Goal: Information Seeking & Learning: Learn about a topic

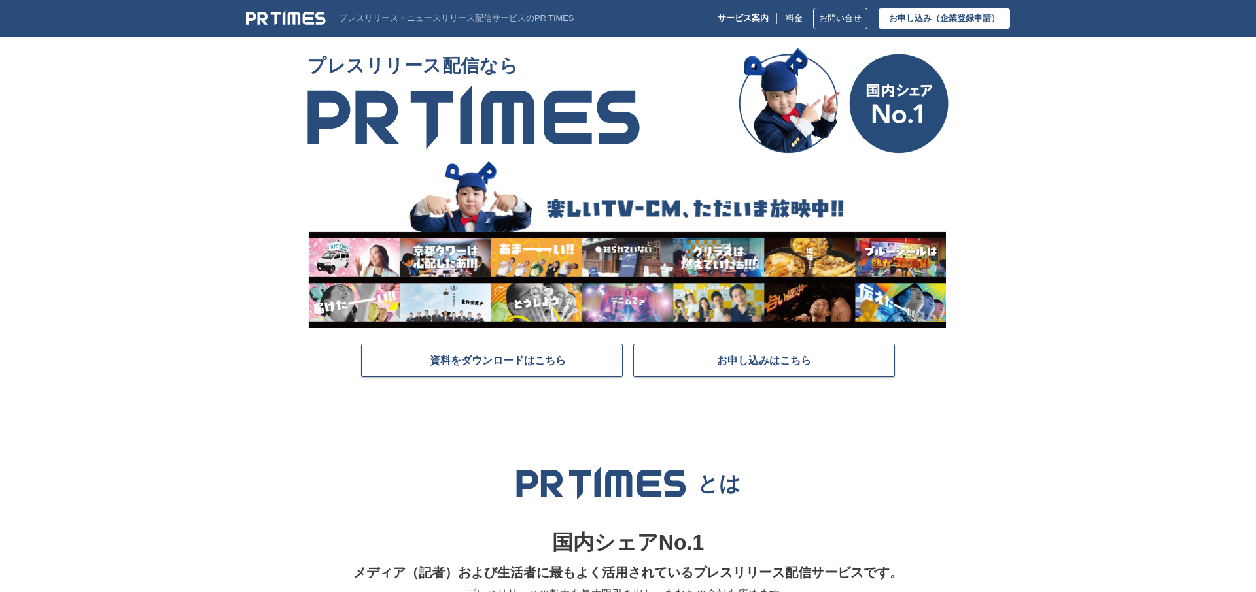
click at [298, 19] on img at bounding box center [286, 18] width 80 height 16
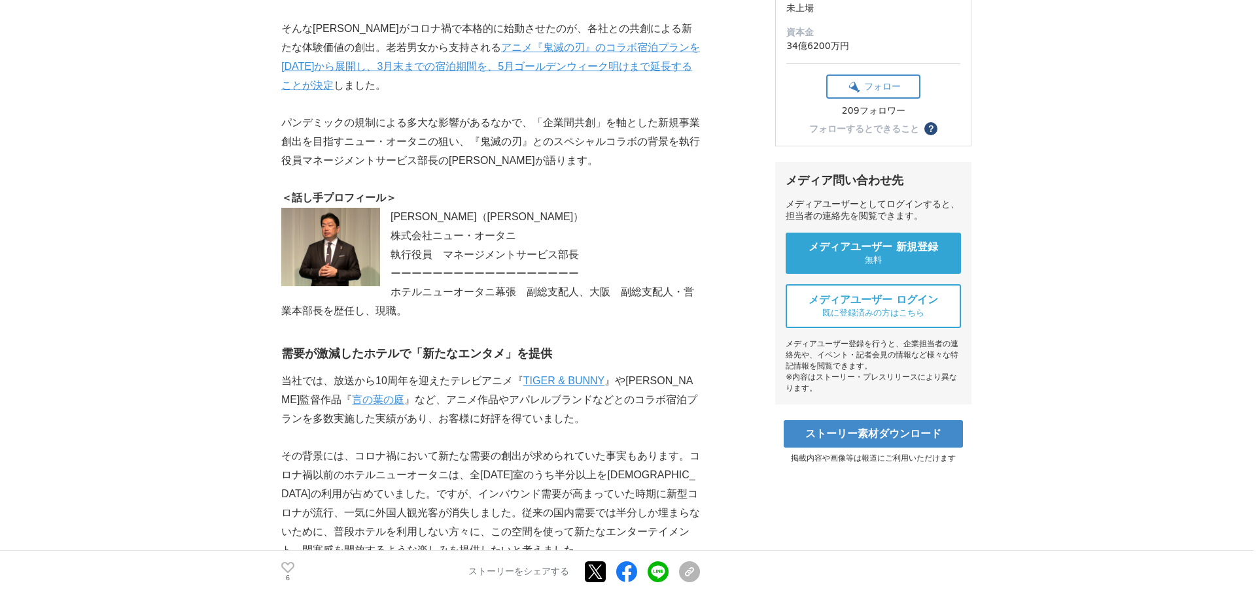
scroll to position [252, 0]
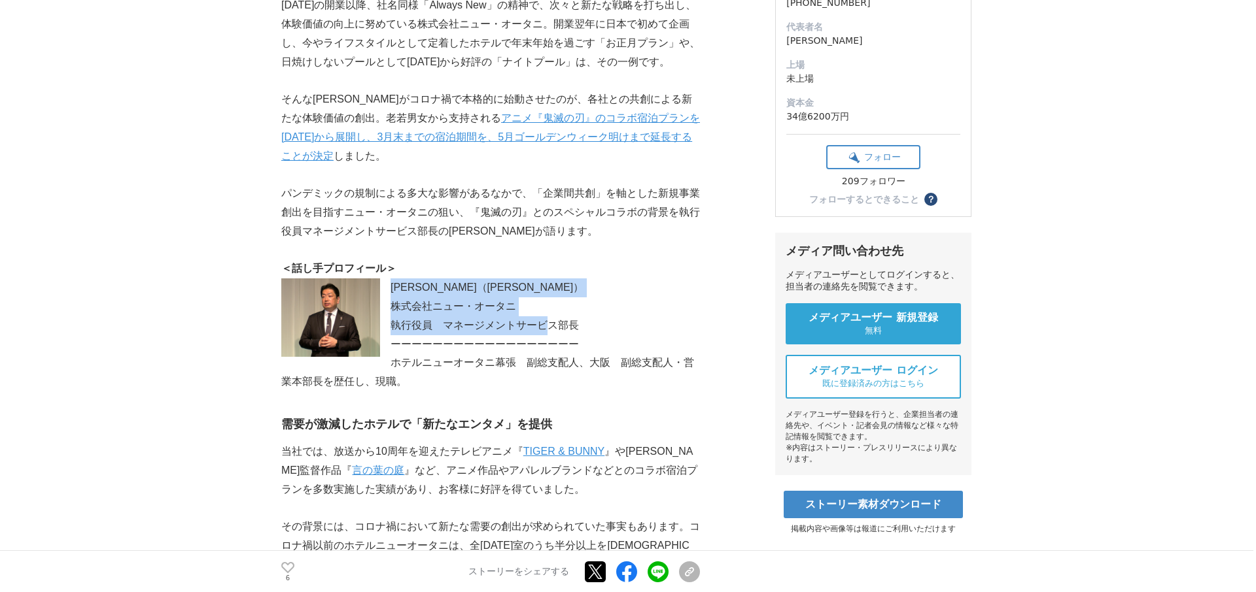
drag, startPoint x: 392, startPoint y: 263, endPoint x: 542, endPoint y: 296, distance: 154.1
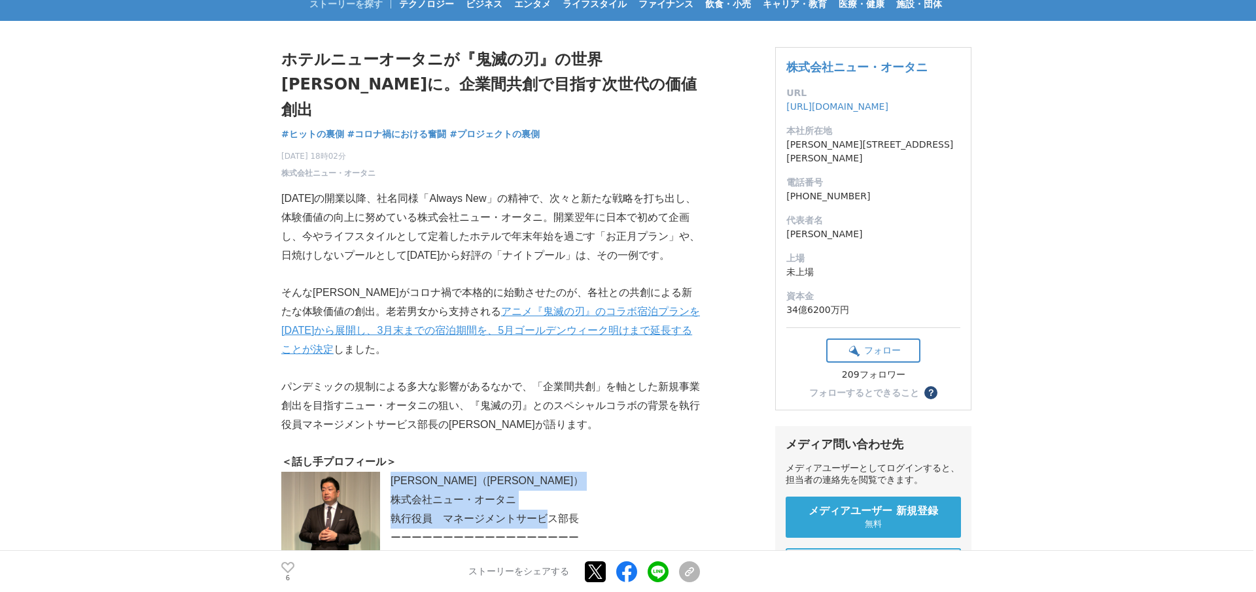
scroll to position [0, 0]
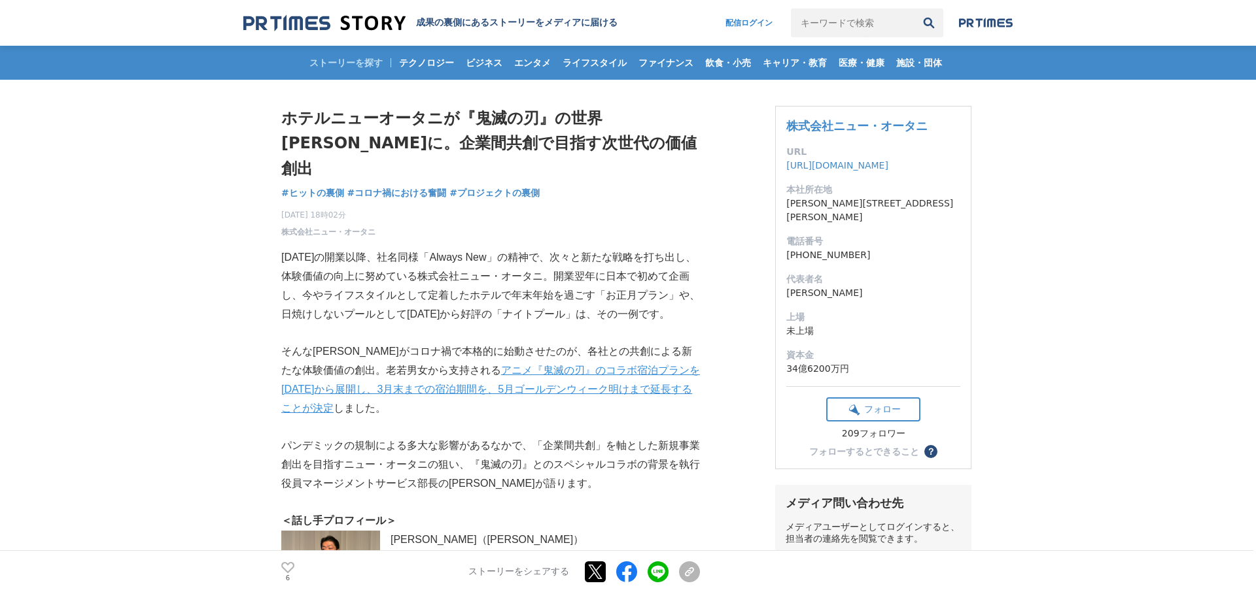
click at [555, 249] on p "1964年の開業以降、社名同様「Always New」の精神で、次々と新たな戦略を打ち出し、体験価値の向上に努めている株式会社ニュー・オータニ。開業翌年に日本…" at bounding box center [490, 286] width 419 height 75
click at [324, 187] on span "#ヒットの裏側" at bounding box center [312, 193] width 63 height 12
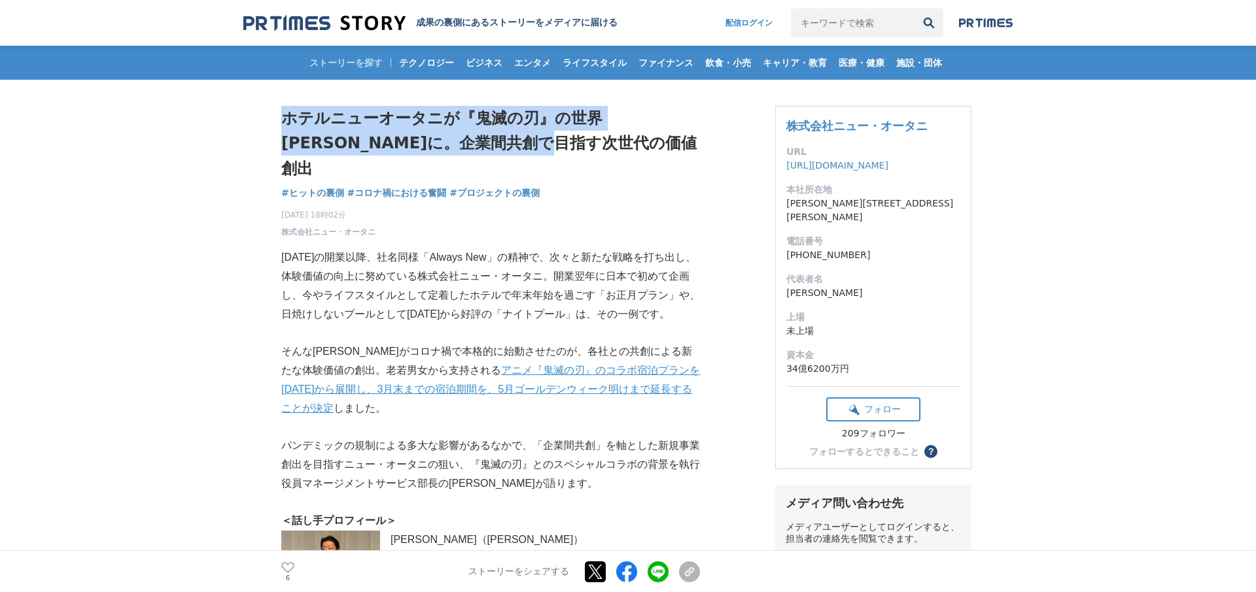
drag, startPoint x: 526, startPoint y: 147, endPoint x: 284, endPoint y: 121, distance: 243.4
click at [284, 121] on h1 "ホテルニューオータニが『鬼滅の刃』の世界一色に。企業間共創で目指す次世代の価値創出" at bounding box center [490, 143] width 419 height 75
copy h1 "ホテルニューオータニが『鬼滅の刃』の世界一色に。企業間共創で目指す次世代の価値創出"
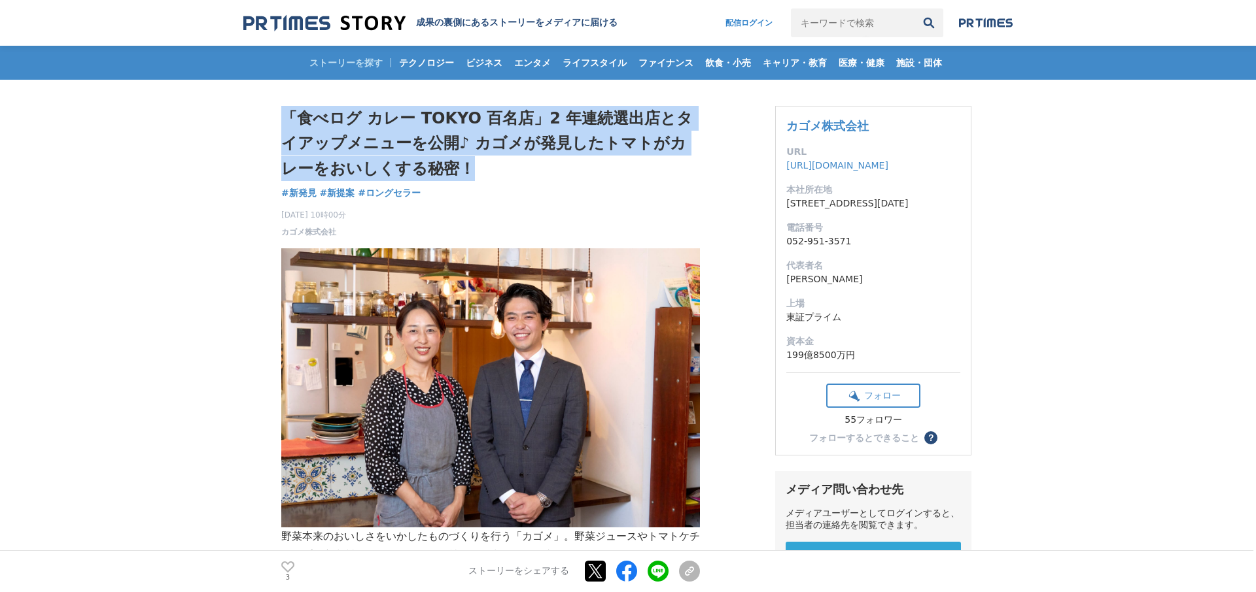
drag, startPoint x: 437, startPoint y: 177, endPoint x: 282, endPoint y: 118, distance: 165.8
click at [281, 118] on h1 "「食べログ カレー TOKYO 百名店」2 年連続選出店とタイアップメニューを公開♪ カゴメが発見したトマトがカレーをおいしくする秘密！" at bounding box center [490, 143] width 419 height 75
click at [352, 158] on h1 "「食べログ カレー TOKYO 百名店」2 年連続選出店とタイアップメニューを公開♪ カゴメが発見したトマトがカレーをおいしくする秘密！" at bounding box center [490, 143] width 419 height 75
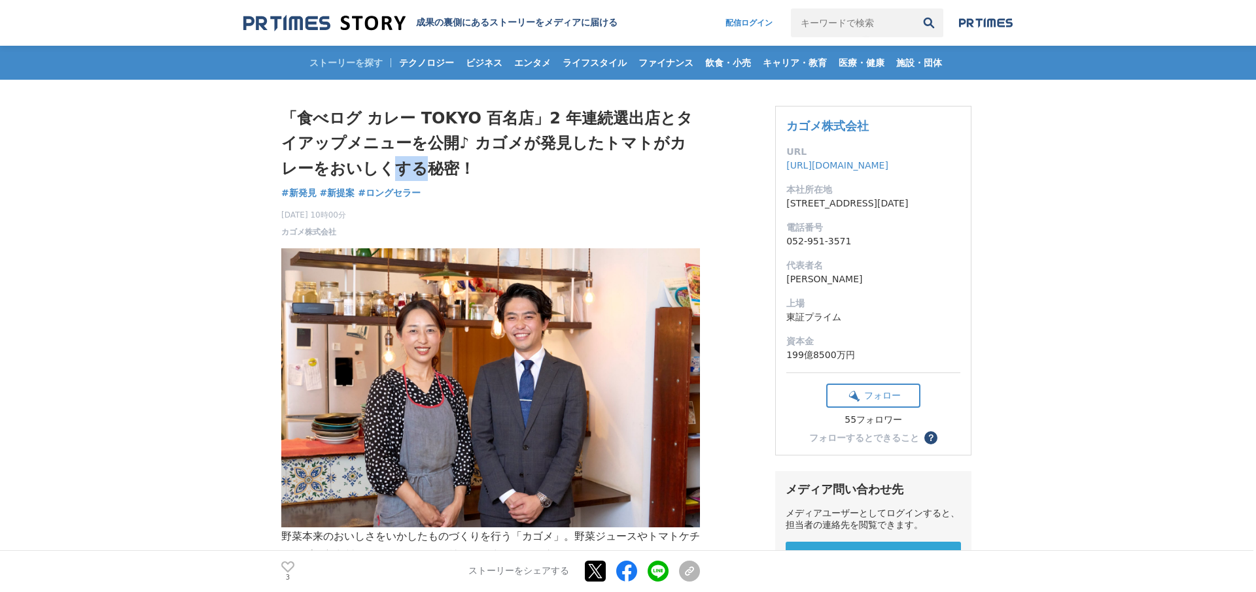
click at [352, 158] on h1 "「食べログ カレー TOKYO 百名店」2 年連続選出店とタイアップメニューを公開♪ カゴメが発見したトマトがカレーをおいしくする秘密！" at bounding box center [490, 143] width 419 height 75
click at [351, 143] on h1 "「食べログ カレー TOKYO 百名店」2 年連続選出店とタイアップメニューを公開♪ カゴメが発見したトマトがカレーをおいしくする秘密！" at bounding box center [490, 143] width 419 height 75
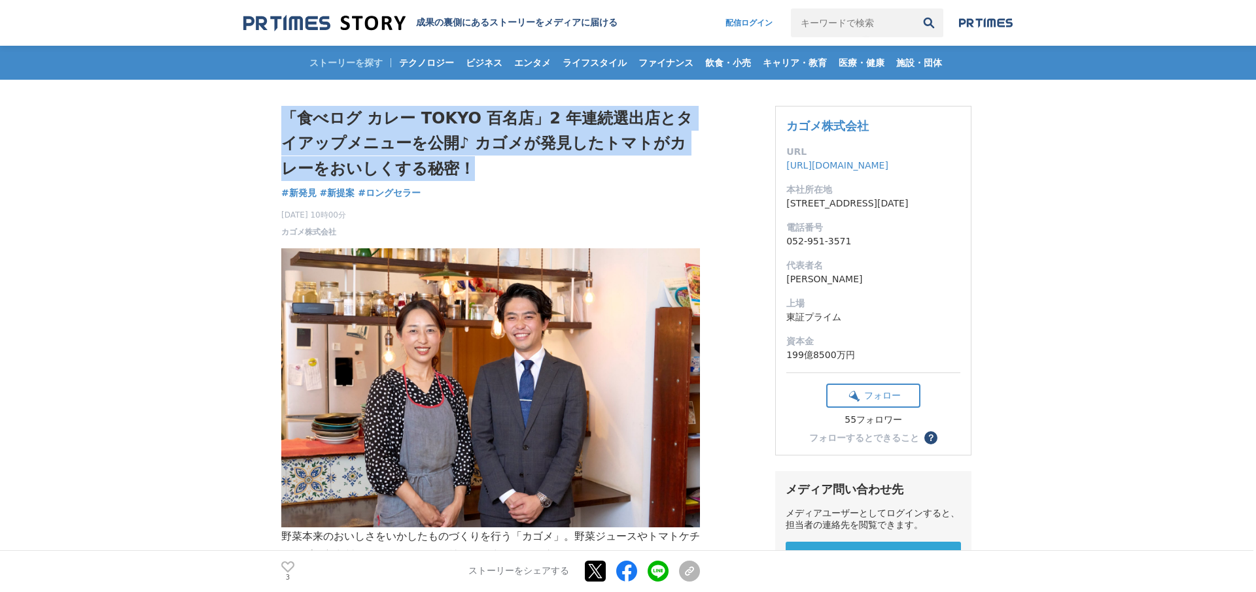
click at [351, 143] on h1 "「食べログ カレー TOKYO 百名店」2 年連続選出店とタイアップメニューを公開♪ カゴメが発見したトマトがカレーをおいしくする秘密！" at bounding box center [490, 143] width 419 height 75
click at [445, 174] on h1 "「食べログ カレー TOKYO 百名店」2 年連続選出店とタイアップメニューを公開♪ カゴメが発見したトマトがカレーをおいしくする秘密！" at bounding box center [490, 143] width 419 height 75
drag, startPoint x: 445, startPoint y: 174, endPoint x: 273, endPoint y: 107, distance: 183.9
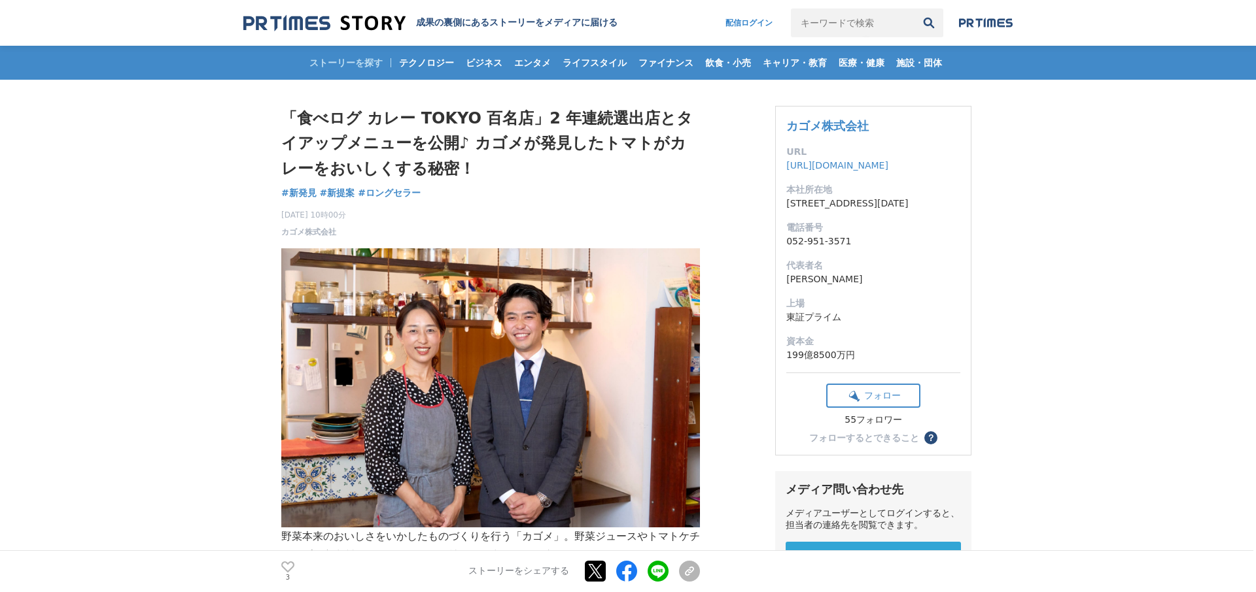
click at [511, 182] on div "「食べログ カレー TOKYO 百名店」2 年連続選出店とタイアップメニューを公開♪ カゴメが発見したトマトがカレーをおいしくする秘密！ 新発見 #新発見 #…" at bounding box center [490, 172] width 419 height 132
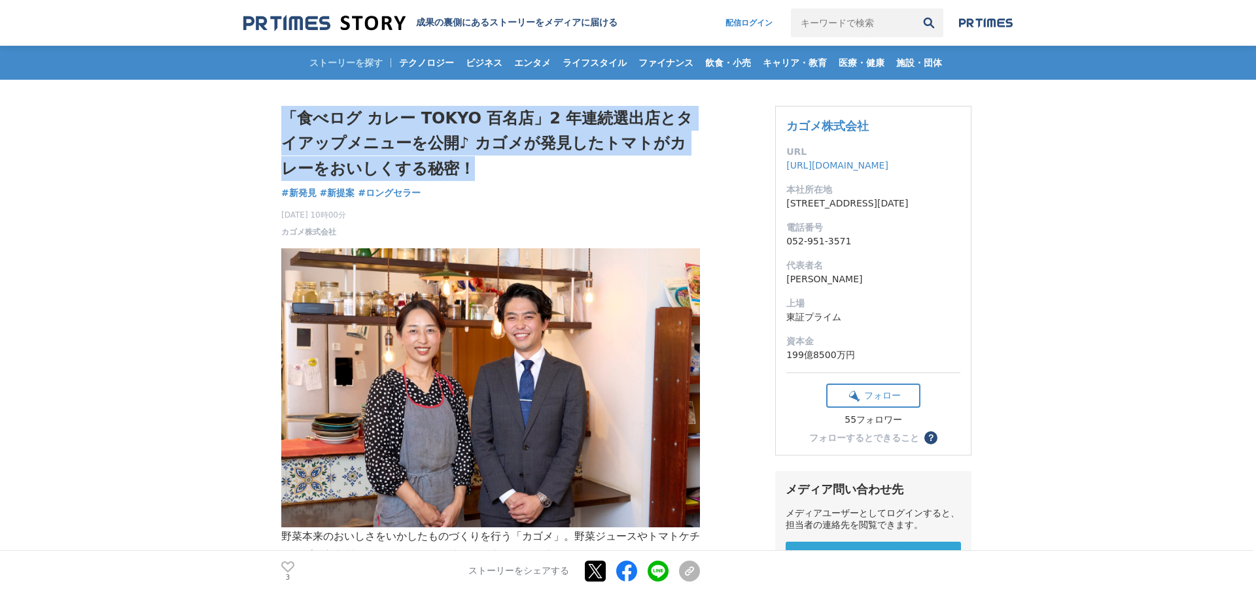
drag, startPoint x: 276, startPoint y: 105, endPoint x: 467, endPoint y: 161, distance: 198.9
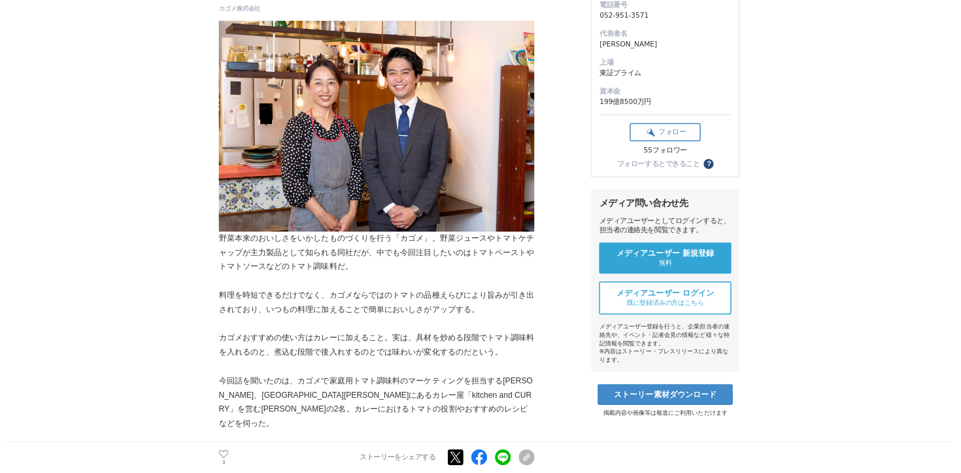
scroll to position [268, 0]
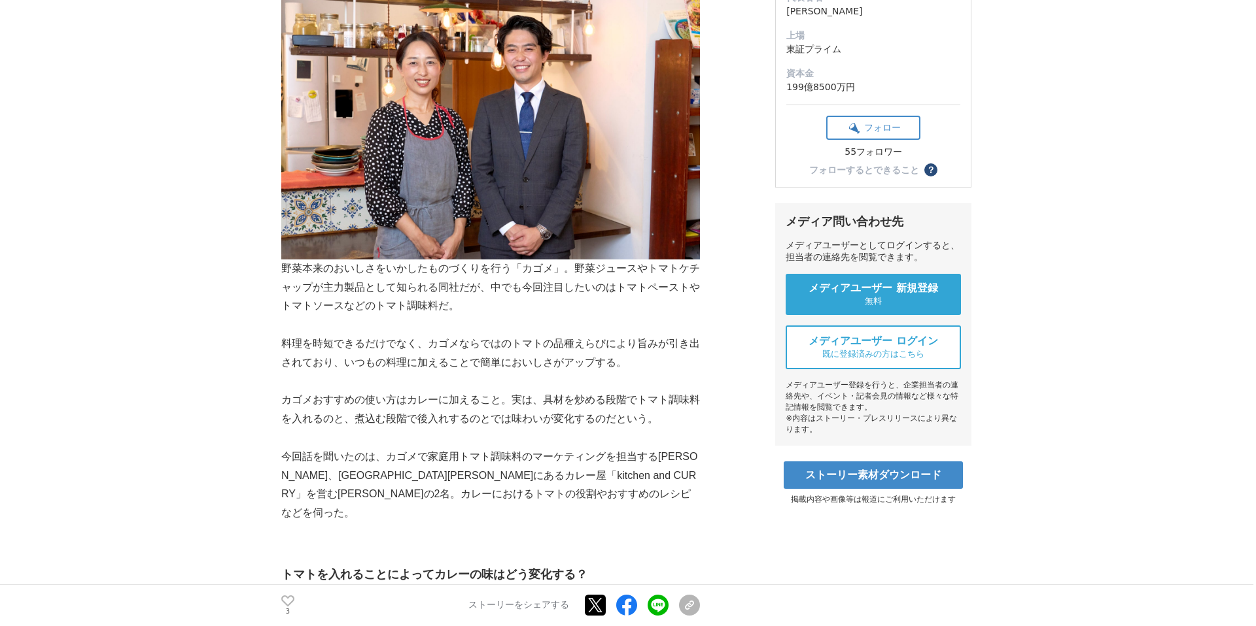
click at [434, 364] on p "料理を時短できるだけでなく、カゴメならではのトマトの品種えらびにより旨みが引き出されており、いつもの料理に加えることで簡単においしさがアップする。" at bounding box center [490, 354] width 419 height 38
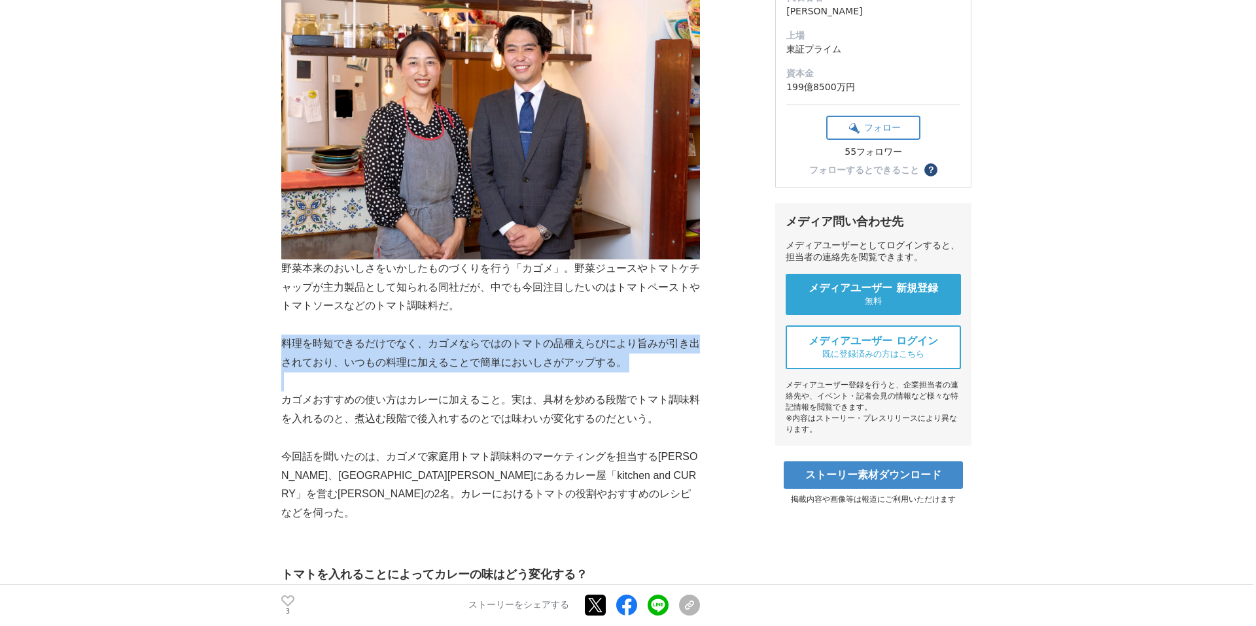
click at [434, 364] on p "料理を時短できるだけでなく、カゴメならではのトマトの品種えらびにより旨みが引き出されており、いつもの料理に加えることで簡単においしさがアップする。" at bounding box center [490, 354] width 419 height 38
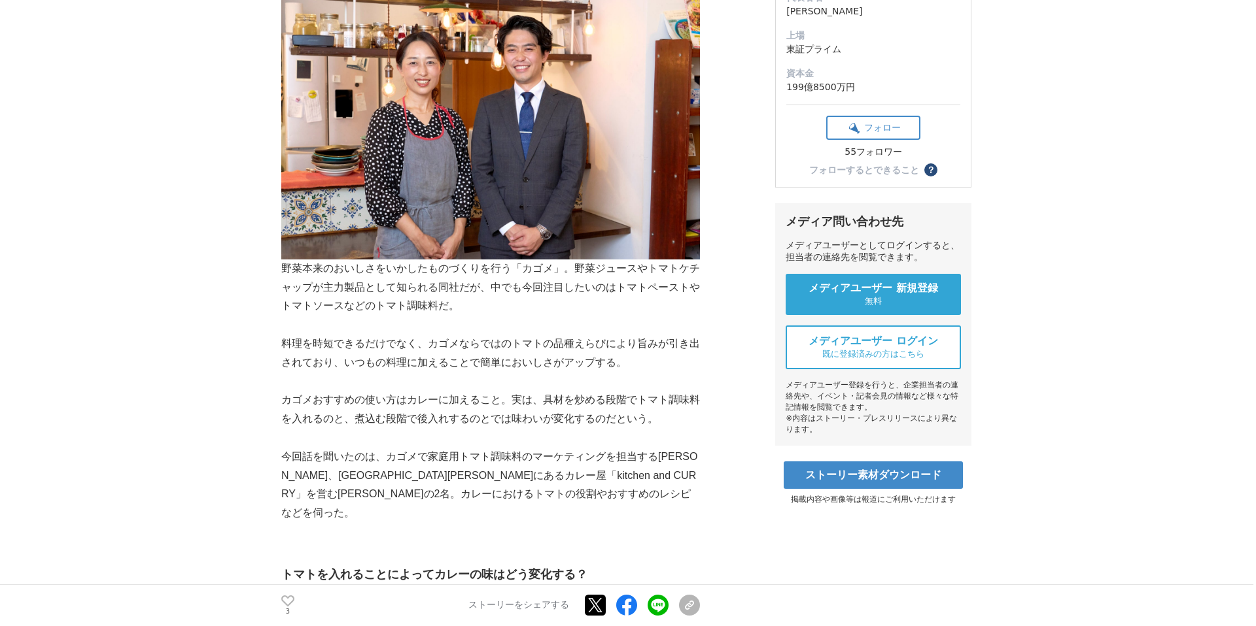
click at [428, 406] on p "カゴメおすすめの使い方はカレーに加えること。実は、具材を炒める段階でトマト調味料を入れるのと、煮込む段階で後入れするのとでは味わいが変化するのだという。" at bounding box center [490, 410] width 419 height 38
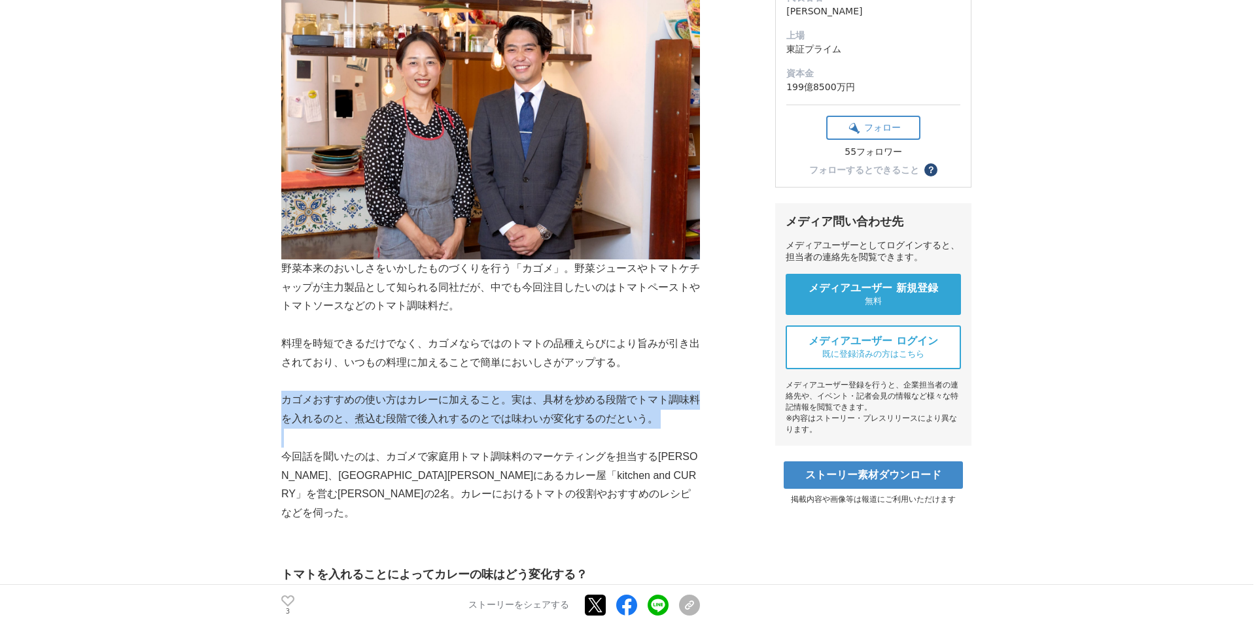
click at [428, 406] on p "カゴメおすすめの使い方はカレーに加えること。実は、具材を炒める段階でトマト調味料を入れるのと、煮込む段階で後入れするのとでは味わいが変化するのだという。" at bounding box center [490, 410] width 419 height 38
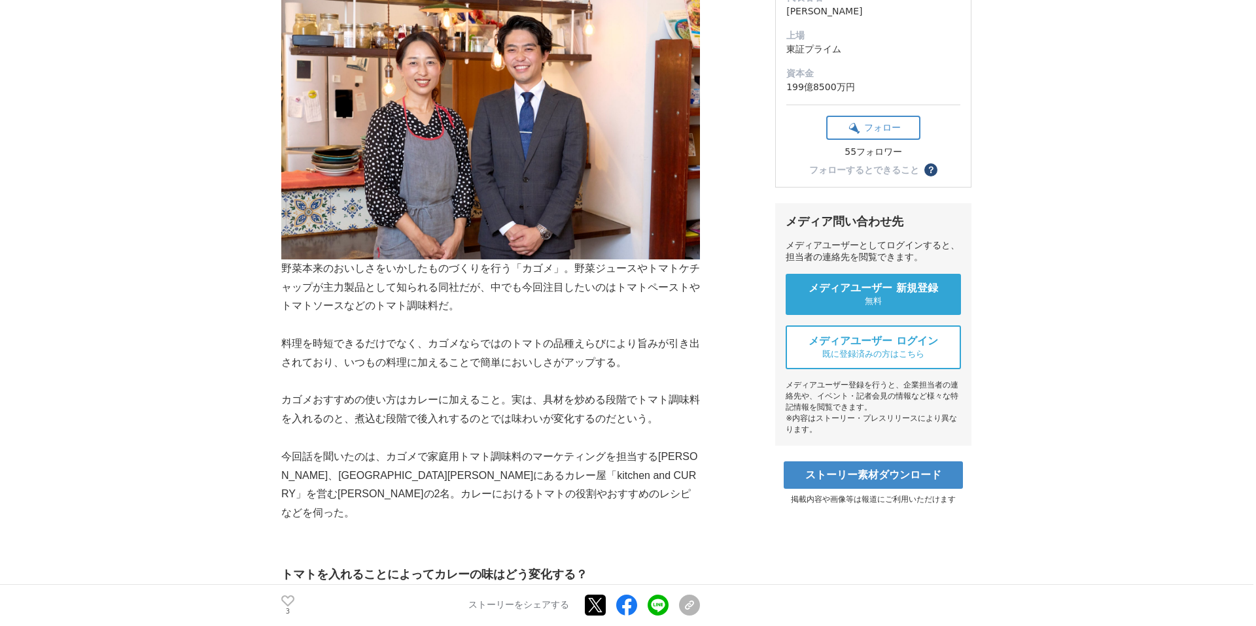
click at [361, 481] on p "今回話を聞いたのは、カゴメで家庭用トマト調味料のマーケティングを担当する[PERSON_NAME]、[GEOGRAPHIC_DATA][PERSON_NAME…" at bounding box center [490, 485] width 419 height 75
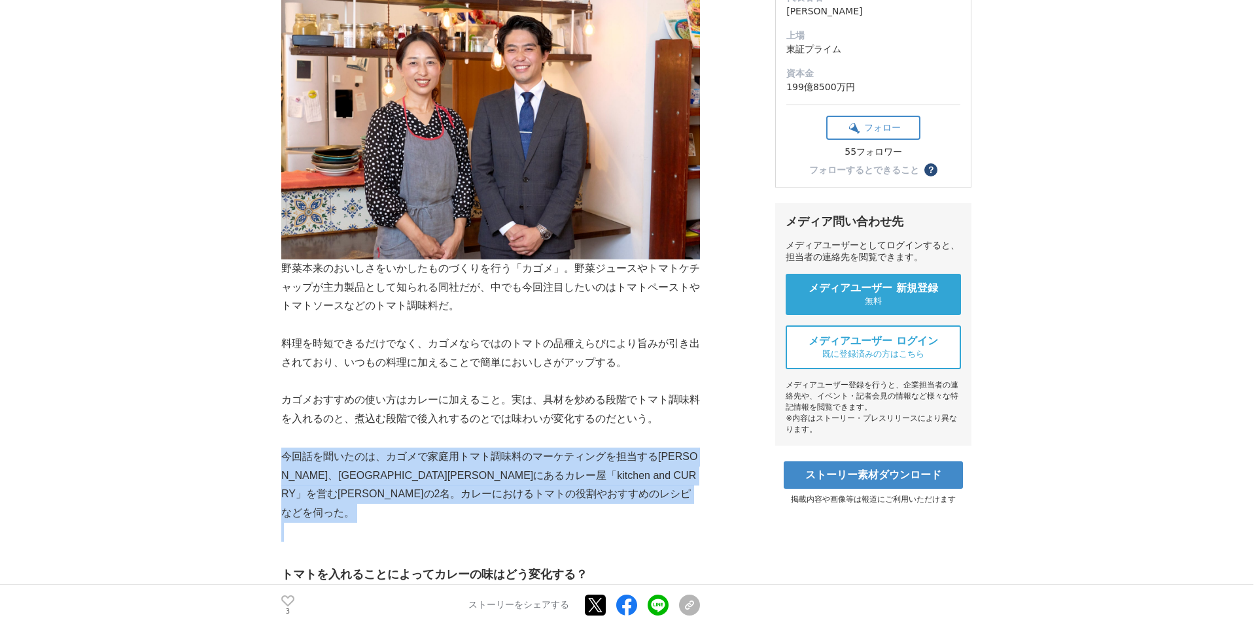
click at [361, 481] on p "今回話を聞いたのは、カゴメで家庭用トマト調味料のマーケティングを担当する[PERSON_NAME]、[GEOGRAPHIC_DATA][PERSON_NAME…" at bounding box center [490, 485] width 419 height 75
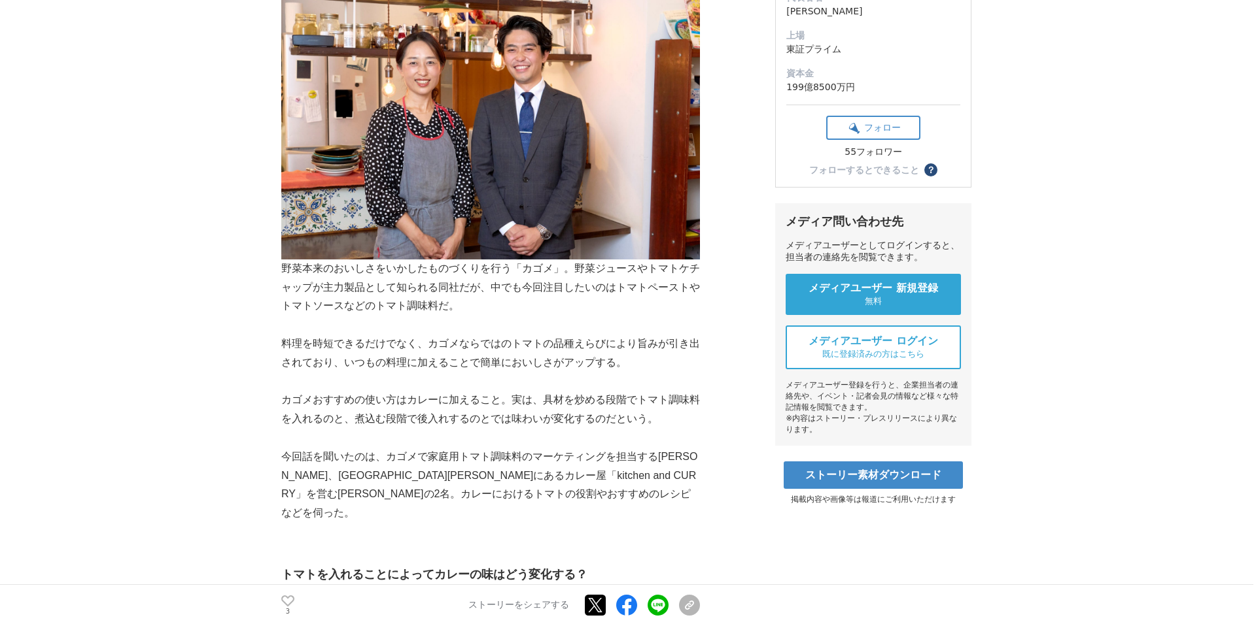
click at [323, 293] on p "野菜本来のおいしさをいかしたものづくりを行う「カゴメ」。野菜ジュースやトマトケチャップが主力製品として知られる同社だが、中でも今回注目したいのはトマトペースト…" at bounding box center [490, 147] width 419 height 335
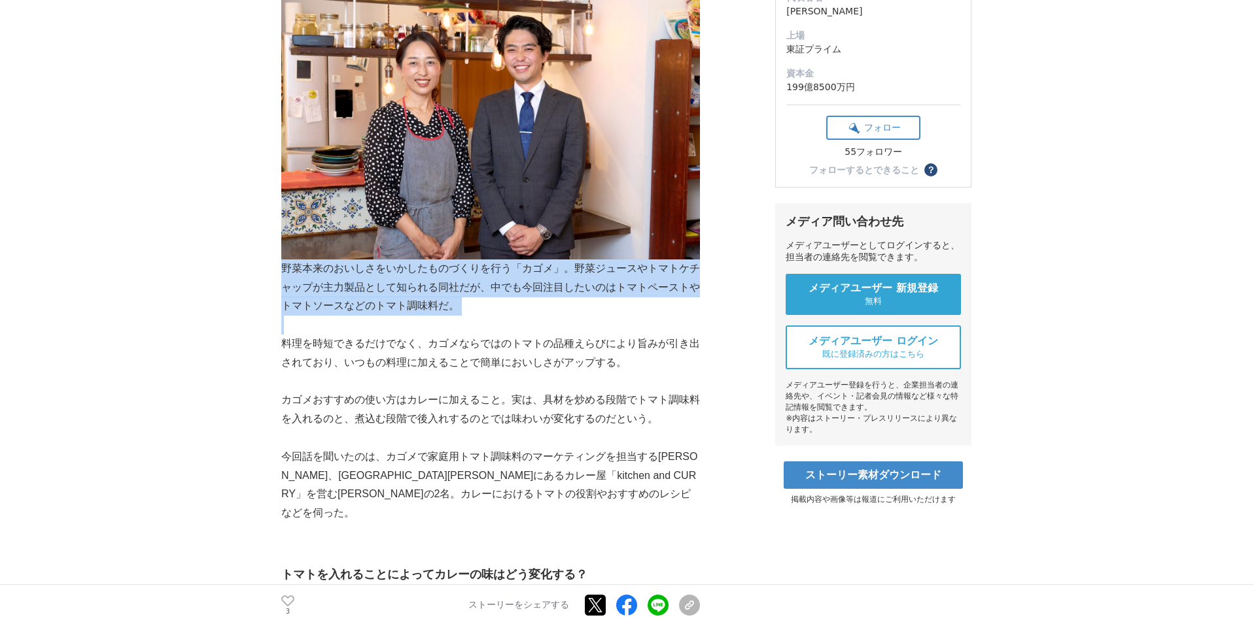
click at [323, 293] on p "野菜本来のおいしさをいかしたものづくりを行う「カゴメ」。野菜ジュースやトマトケチャップが主力製品として知られる同社だが、中でも今回注目したいのはトマトペースト…" at bounding box center [490, 147] width 419 height 335
